Goal: Task Accomplishment & Management: Use online tool/utility

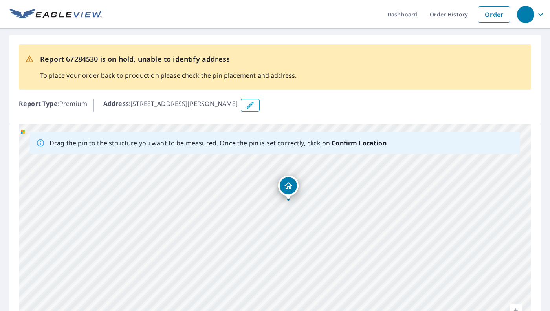
drag, startPoint x: 292, startPoint y: 236, endPoint x: 288, endPoint y: 184, distance: 52.7
drag, startPoint x: 281, startPoint y: 199, endPoint x: 277, endPoint y: 142, distance: 56.7
click at [277, 142] on div "Drag the pin to the structure you want to be measured. Once the pin is set corr…" at bounding box center [275, 247] width 512 height 246
click at [278, 153] on div "Drag the pin to the structure you want to be measured. Once the pin is set corr…" at bounding box center [275, 143] width 490 height 22
drag, startPoint x: 278, startPoint y: 153, endPoint x: 285, endPoint y: 221, distance: 68.2
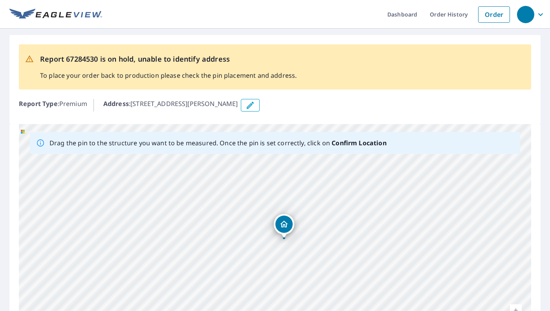
click at [285, 224] on div "Drag the pin to the structure you want to be measured. Once the pin is set corr…" at bounding box center [275, 247] width 512 height 246
drag, startPoint x: 273, startPoint y: 169, endPoint x: 294, endPoint y: 250, distance: 83.3
click at [294, 250] on div "[STREET_ADDRESS][PERSON_NAME]" at bounding box center [275, 247] width 512 height 246
drag, startPoint x: 296, startPoint y: 308, endPoint x: 290, endPoint y: 243, distance: 65.8
click at [290, 243] on div "[STREET_ADDRESS][PERSON_NAME]" at bounding box center [275, 247] width 512 height 246
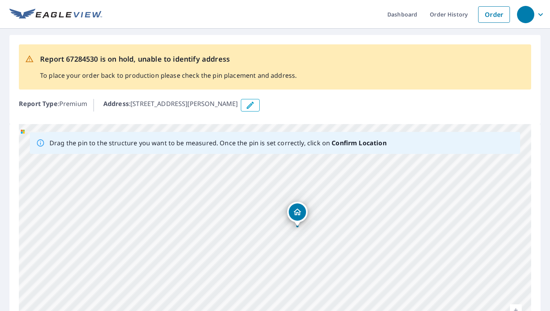
drag, startPoint x: 289, startPoint y: 289, endPoint x: 309, endPoint y: 270, distance: 28.1
click at [309, 270] on div "[STREET_ADDRESS][PERSON_NAME]" at bounding box center [275, 247] width 512 height 246
drag, startPoint x: 278, startPoint y: 189, endPoint x: 331, endPoint y: 310, distance: 132.7
click at [331, 310] on div "[STREET_ADDRESS][PERSON_NAME]" at bounding box center [275, 247] width 512 height 246
drag, startPoint x: 327, startPoint y: 214, endPoint x: 335, endPoint y: 275, distance: 61.4
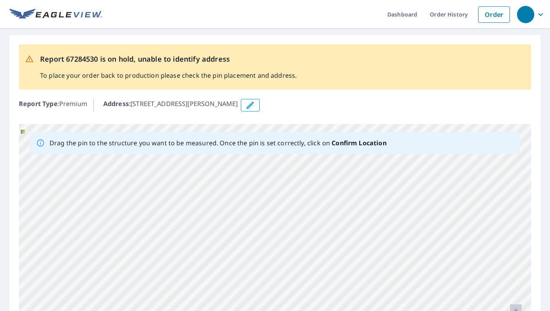
click at [335, 275] on div "[STREET_ADDRESS][PERSON_NAME]" at bounding box center [275, 247] width 512 height 246
drag, startPoint x: 355, startPoint y: 275, endPoint x: 329, endPoint y: 163, distance: 115.2
click at [329, 163] on div "[STREET_ADDRESS][PERSON_NAME]" at bounding box center [275, 247] width 512 height 246
drag, startPoint x: 321, startPoint y: 285, endPoint x: 323, endPoint y: 199, distance: 86.8
click at [323, 199] on div "[STREET_ADDRESS][PERSON_NAME]" at bounding box center [275, 247] width 512 height 246
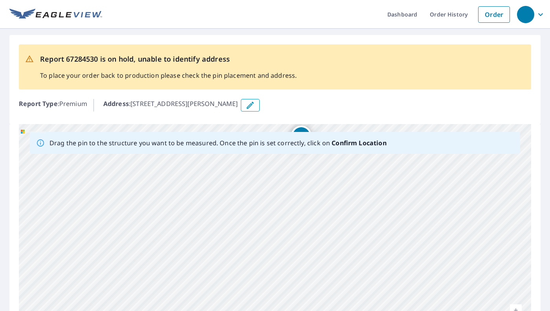
click at [303, 208] on div "[STREET_ADDRESS][PERSON_NAME]" at bounding box center [275, 247] width 512 height 246
drag, startPoint x: 305, startPoint y: 251, endPoint x: 343, endPoint y: 310, distance: 70.8
click at [343, 310] on div "[STREET_ADDRESS][PERSON_NAME]" at bounding box center [275, 247] width 512 height 246
drag, startPoint x: 329, startPoint y: 253, endPoint x: 336, endPoint y: 310, distance: 57.7
click at [336, 310] on div "[STREET_ADDRESS][PERSON_NAME]" at bounding box center [275, 247] width 512 height 246
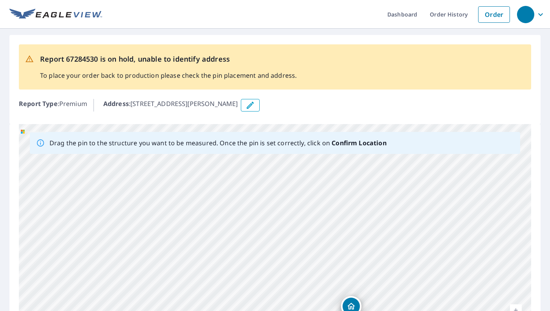
drag, startPoint x: 335, startPoint y: 175, endPoint x: 331, endPoint y: 168, distance: 8.8
click at [331, 168] on div "[STREET_ADDRESS][PERSON_NAME]" at bounding box center [275, 247] width 512 height 246
drag, startPoint x: 342, startPoint y: 268, endPoint x: 332, endPoint y: 200, distance: 69.1
click at [332, 200] on div "[STREET_ADDRESS][PERSON_NAME]" at bounding box center [275, 247] width 512 height 246
drag, startPoint x: 337, startPoint y: 272, endPoint x: 355, endPoint y: 207, distance: 67.6
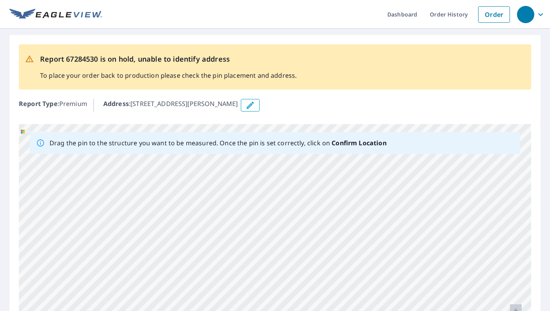
click at [355, 207] on div "[STREET_ADDRESS][PERSON_NAME]" at bounding box center [275, 247] width 512 height 246
drag, startPoint x: 307, startPoint y: 170, endPoint x: 283, endPoint y: 134, distance: 42.9
click at [283, 135] on div "Drag the pin to the structure you want to be measured. Once the pin is set corr…" at bounding box center [275, 247] width 512 height 246
click at [293, 175] on div "[STREET_ADDRESS][PERSON_NAME]" at bounding box center [275, 247] width 512 height 246
drag, startPoint x: 354, startPoint y: 240, endPoint x: 332, endPoint y: 143, distance: 99.3
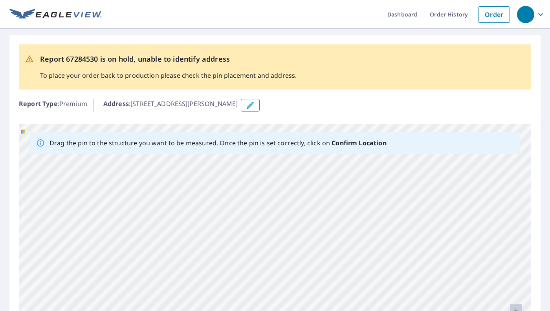
click at [332, 143] on div "Drag the pin to the structure you want to be measured. Once the pin is set corr…" at bounding box center [275, 247] width 512 height 246
drag, startPoint x: 345, startPoint y: 235, endPoint x: 369, endPoint y: 310, distance: 79.1
click at [369, 310] on div "[STREET_ADDRESS][PERSON_NAME]" at bounding box center [275, 247] width 512 height 246
drag, startPoint x: 355, startPoint y: 177, endPoint x: 355, endPoint y: 195, distance: 17.3
click at [355, 195] on div "[STREET_ADDRESS][PERSON_NAME]" at bounding box center [275, 247] width 512 height 246
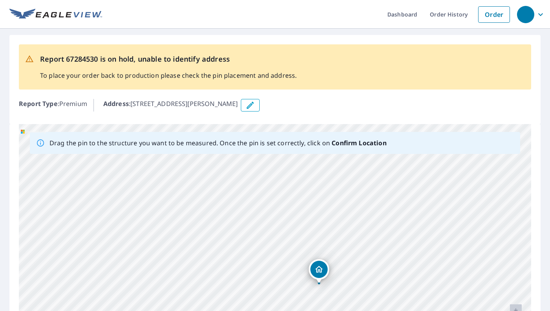
drag, startPoint x: 349, startPoint y: 160, endPoint x: 318, endPoint y: 281, distance: 124.7
click at [318, 281] on div "[STREET_ADDRESS][PERSON_NAME]" at bounding box center [275, 247] width 512 height 246
drag, startPoint x: 327, startPoint y: 241, endPoint x: 334, endPoint y: 190, distance: 52.0
click at [334, 190] on div "[STREET_ADDRESS][PERSON_NAME]" at bounding box center [275, 247] width 512 height 246
drag, startPoint x: 283, startPoint y: 183, endPoint x: 278, endPoint y: 188, distance: 7.8
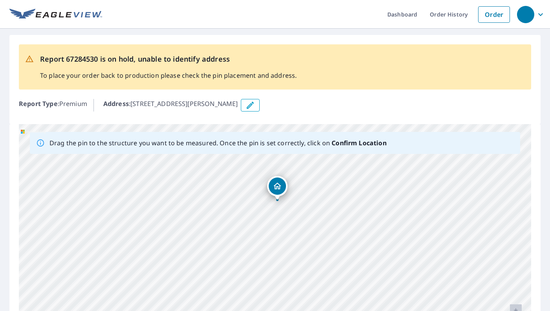
click at [278, 188] on div "[STREET_ADDRESS][PERSON_NAME]" at bounding box center [275, 247] width 512 height 246
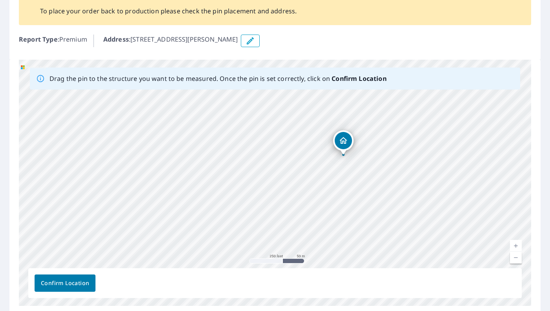
scroll to position [95, 0]
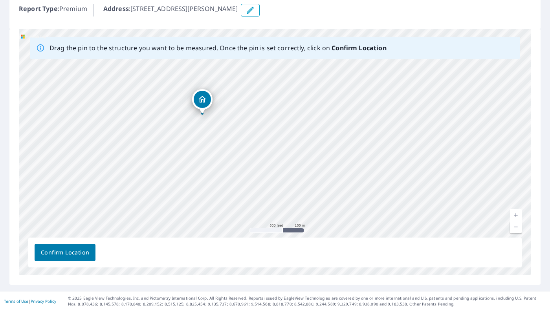
click at [76, 254] on span "Confirm Location" at bounding box center [65, 253] width 48 height 10
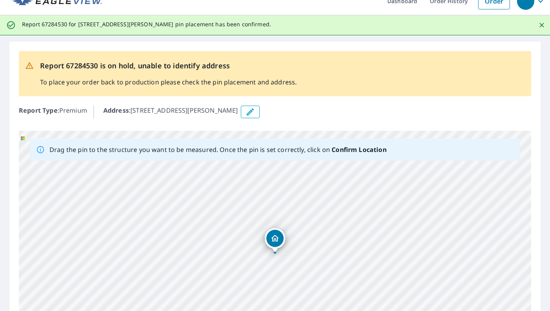
scroll to position [0, 0]
